Goal: Task Accomplishment & Management: Manage account settings

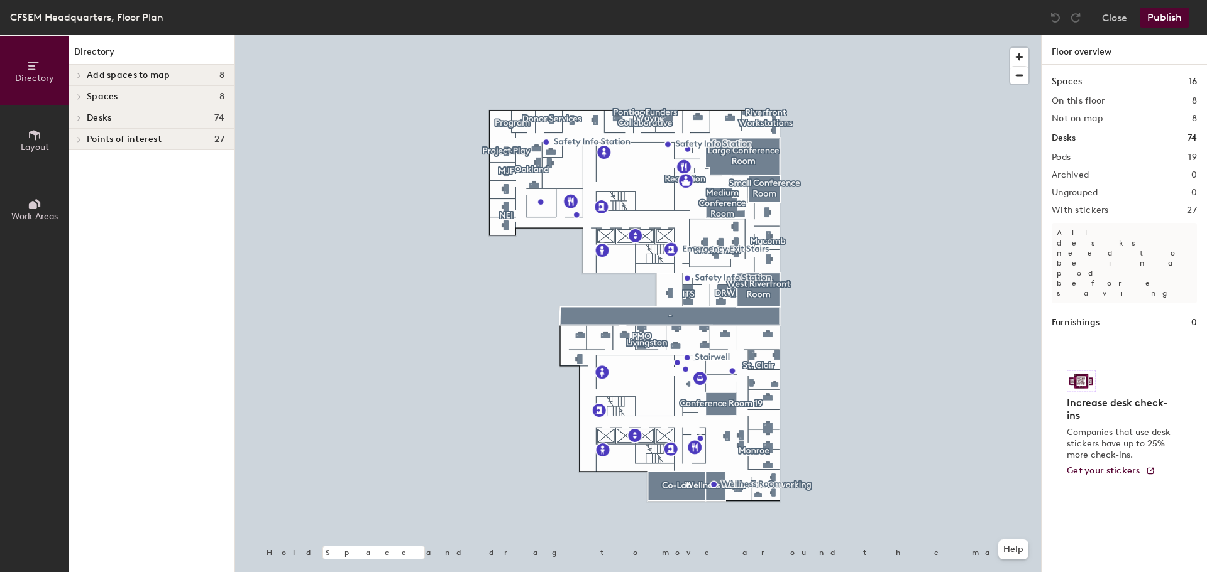
click at [714, 35] on div at bounding box center [638, 35] width 806 height 0
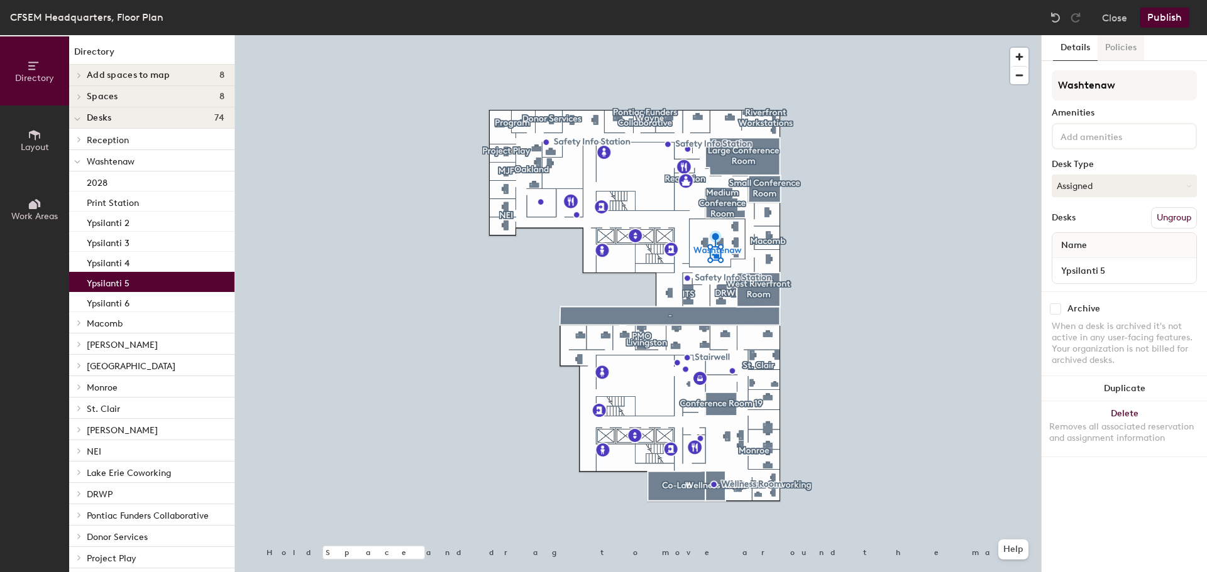
click at [1115, 52] on button "Policies" at bounding box center [1120, 48] width 47 height 26
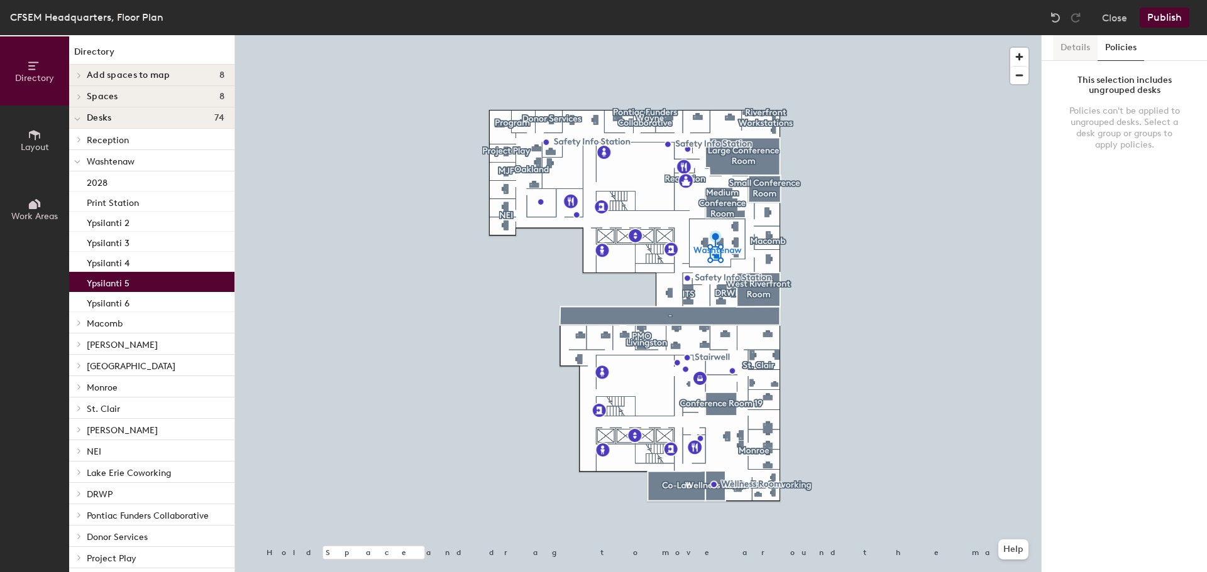
click at [1074, 52] on button "Details" at bounding box center [1075, 48] width 45 height 26
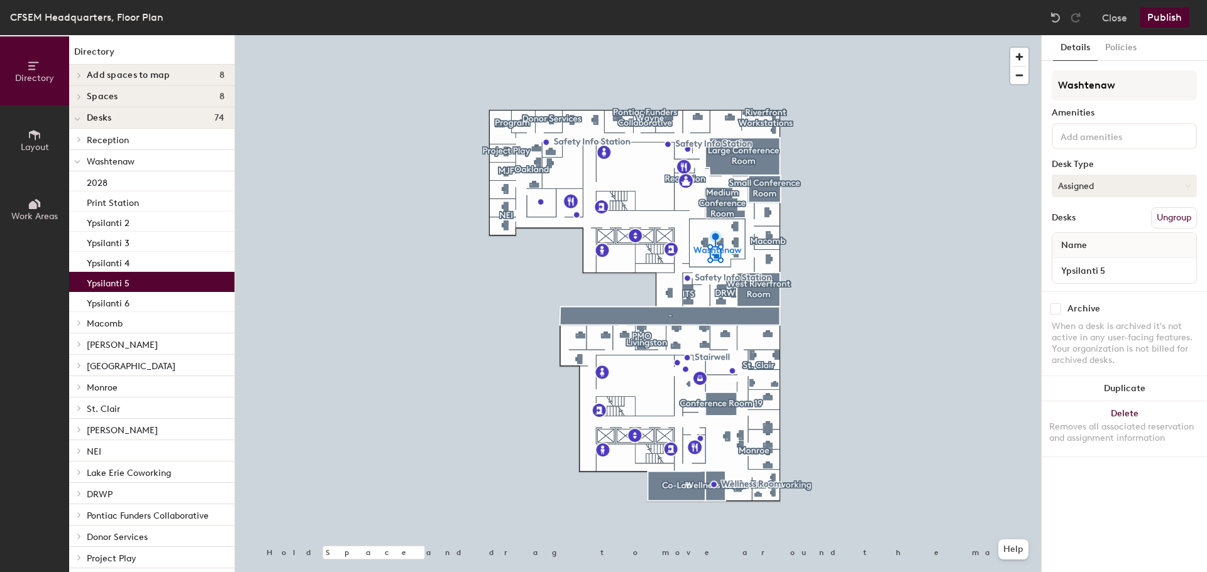
click at [1105, 187] on button "Assigned" at bounding box center [1123, 186] width 145 height 23
click at [1104, 185] on button "Assigned" at bounding box center [1123, 186] width 145 height 23
click at [1111, 17] on button "Close" at bounding box center [1114, 18] width 25 height 20
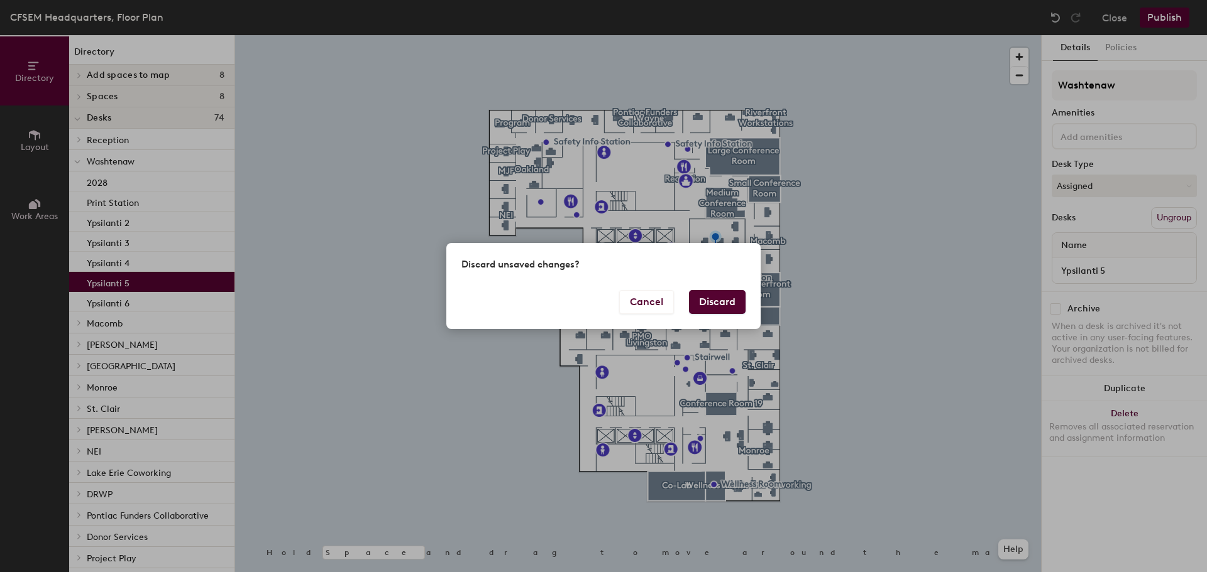
click at [706, 305] on button "Discard" at bounding box center [717, 302] width 57 height 24
